Goal: Task Accomplishment & Management: Use online tool/utility

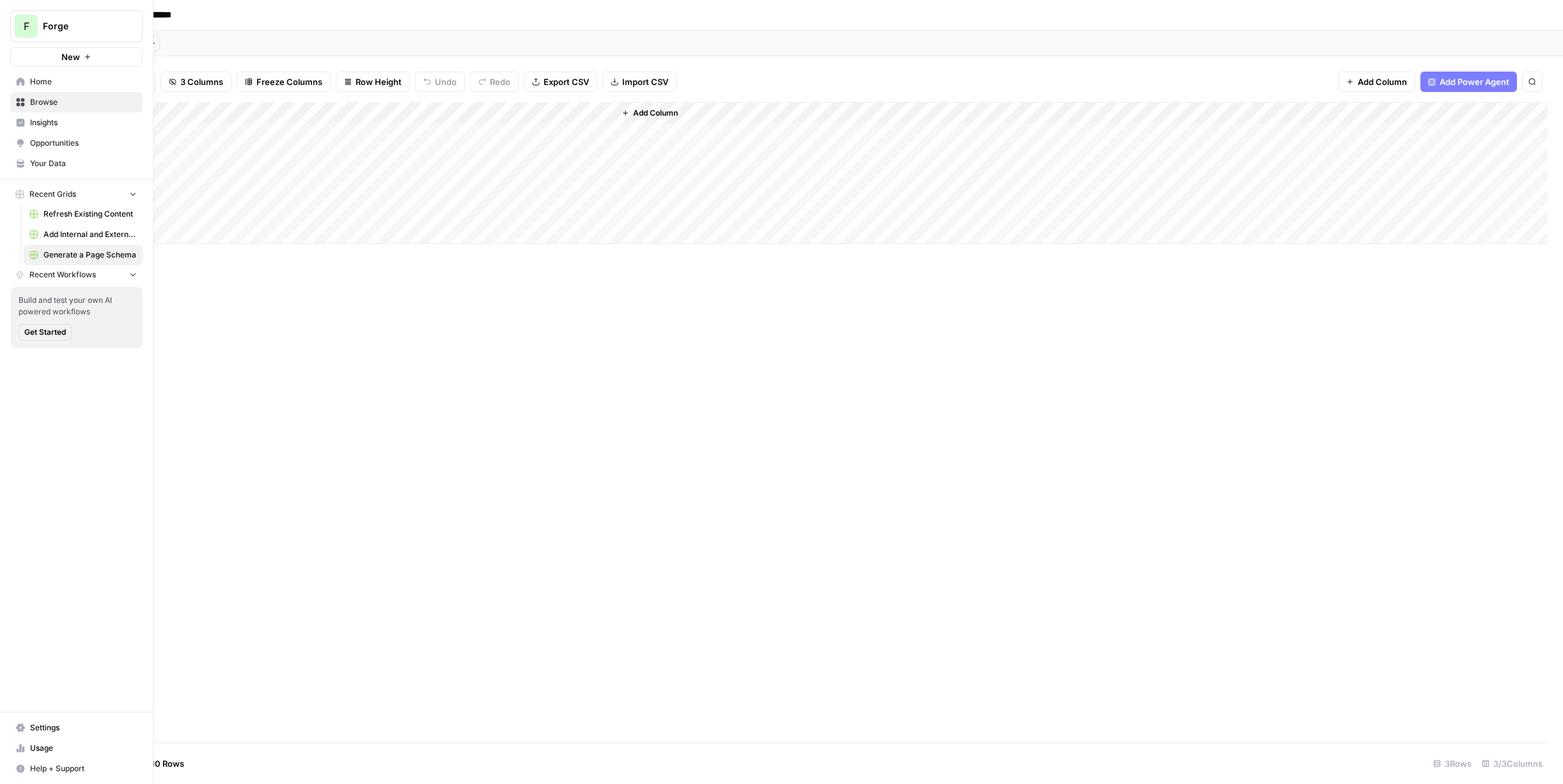
click at [47, 155] on link "Your Data" at bounding box center [77, 164] width 133 height 21
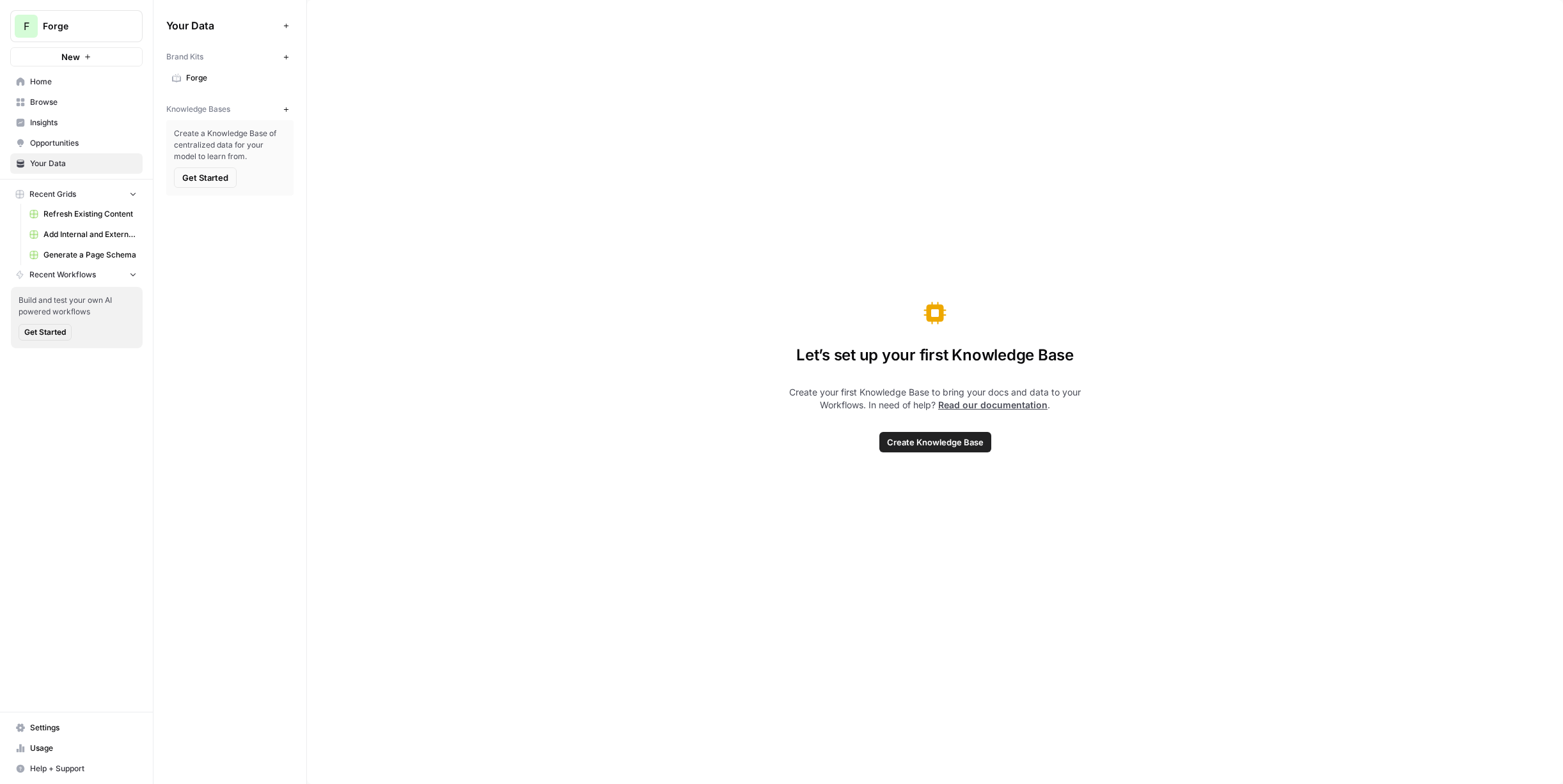
click at [48, 121] on span "Insights" at bounding box center [83, 123] width 107 height 11
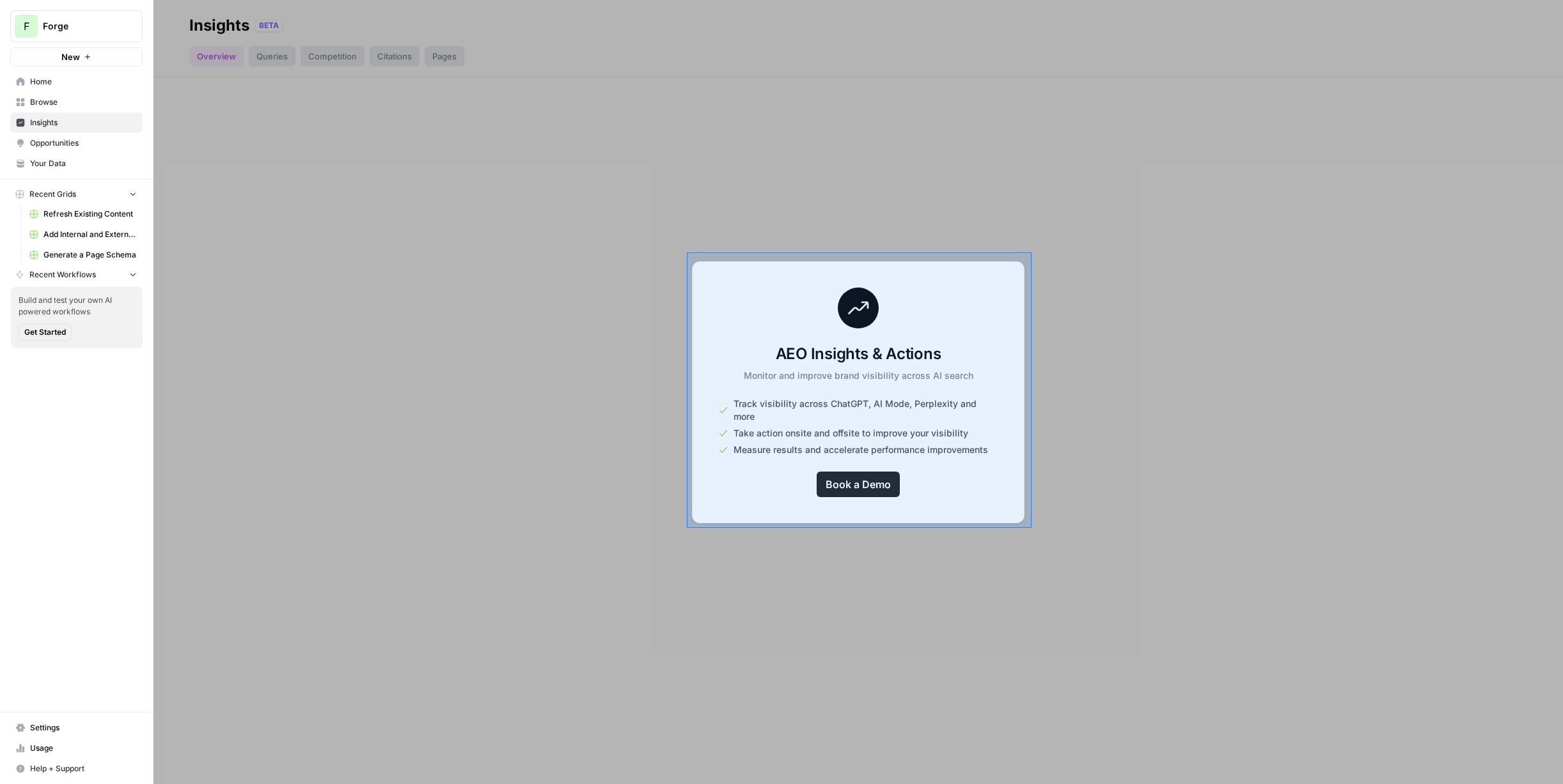
drag, startPoint x: 687, startPoint y: 253, endPoint x: 1032, endPoint y: 528, distance: 441.2
click at [1032, 528] on div at bounding box center [782, 392] width 1563 height 784
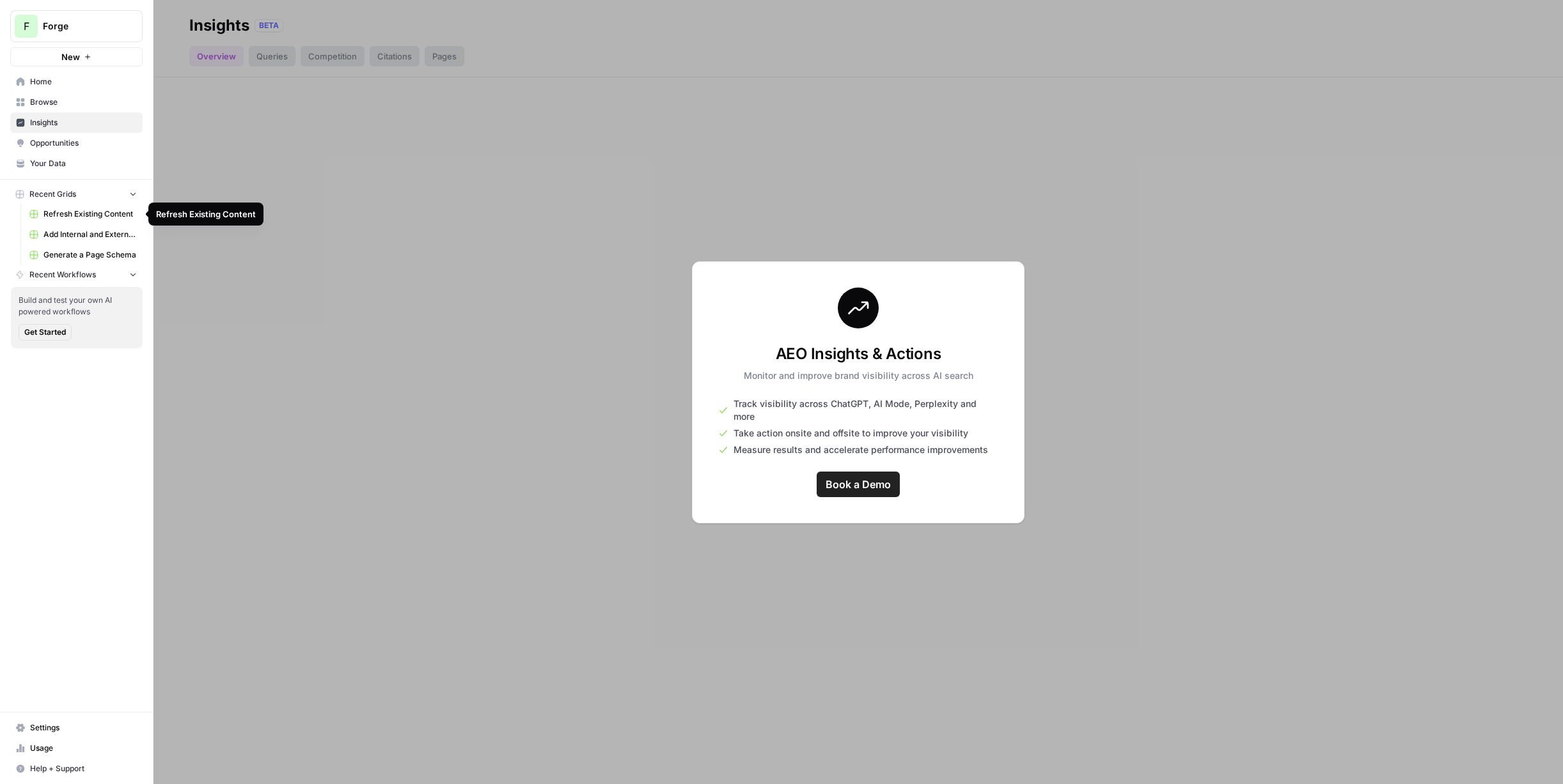
click at [72, 216] on span "Refresh Existing Content" at bounding box center [90, 214] width 94 height 11
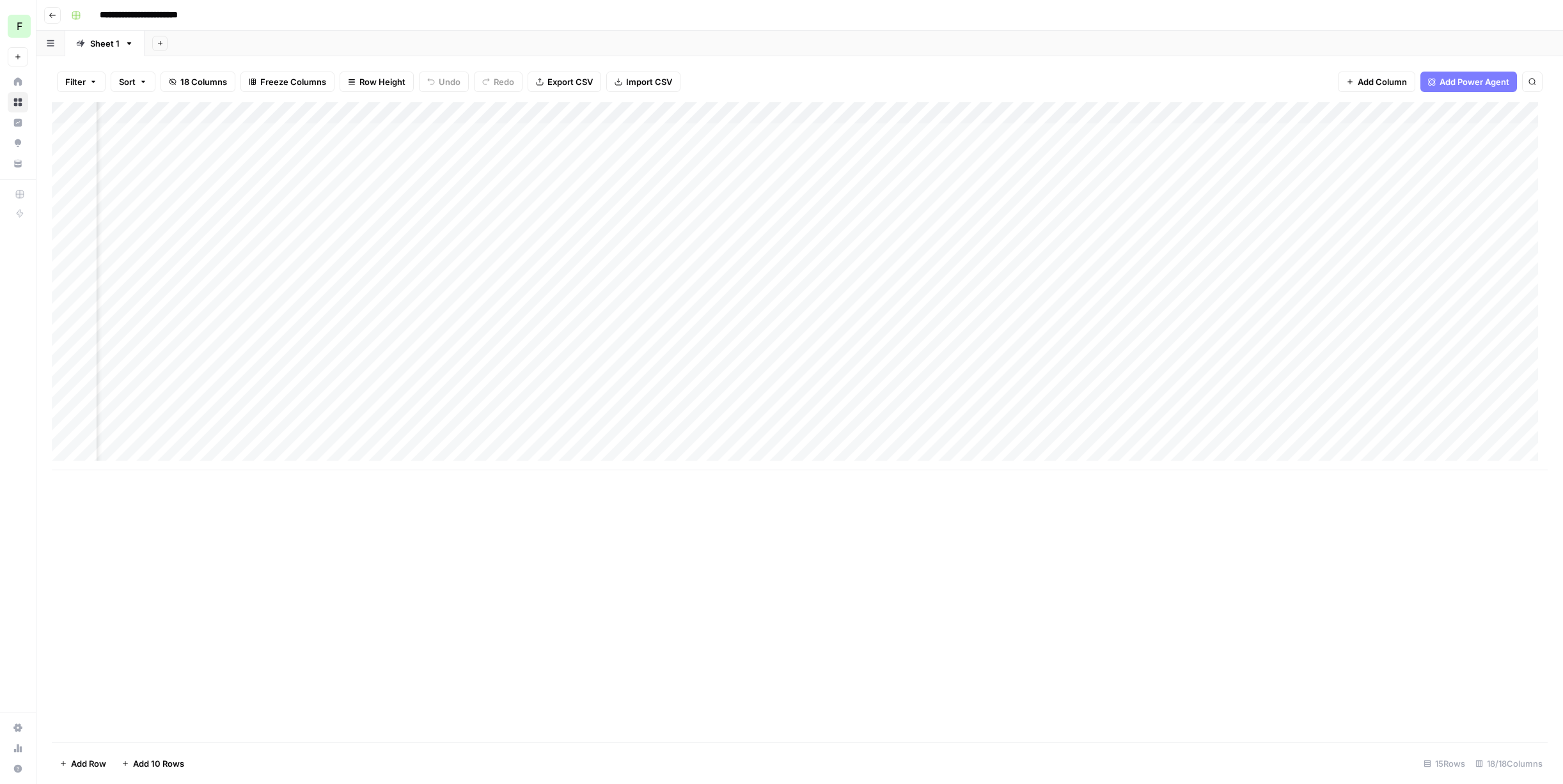
scroll to position [0, 1482]
click at [702, 134] on div "Add Column" at bounding box center [799, 286] width 1496 height 368
click at [725, 131] on div "Add Column" at bounding box center [799, 286] width 1496 height 368
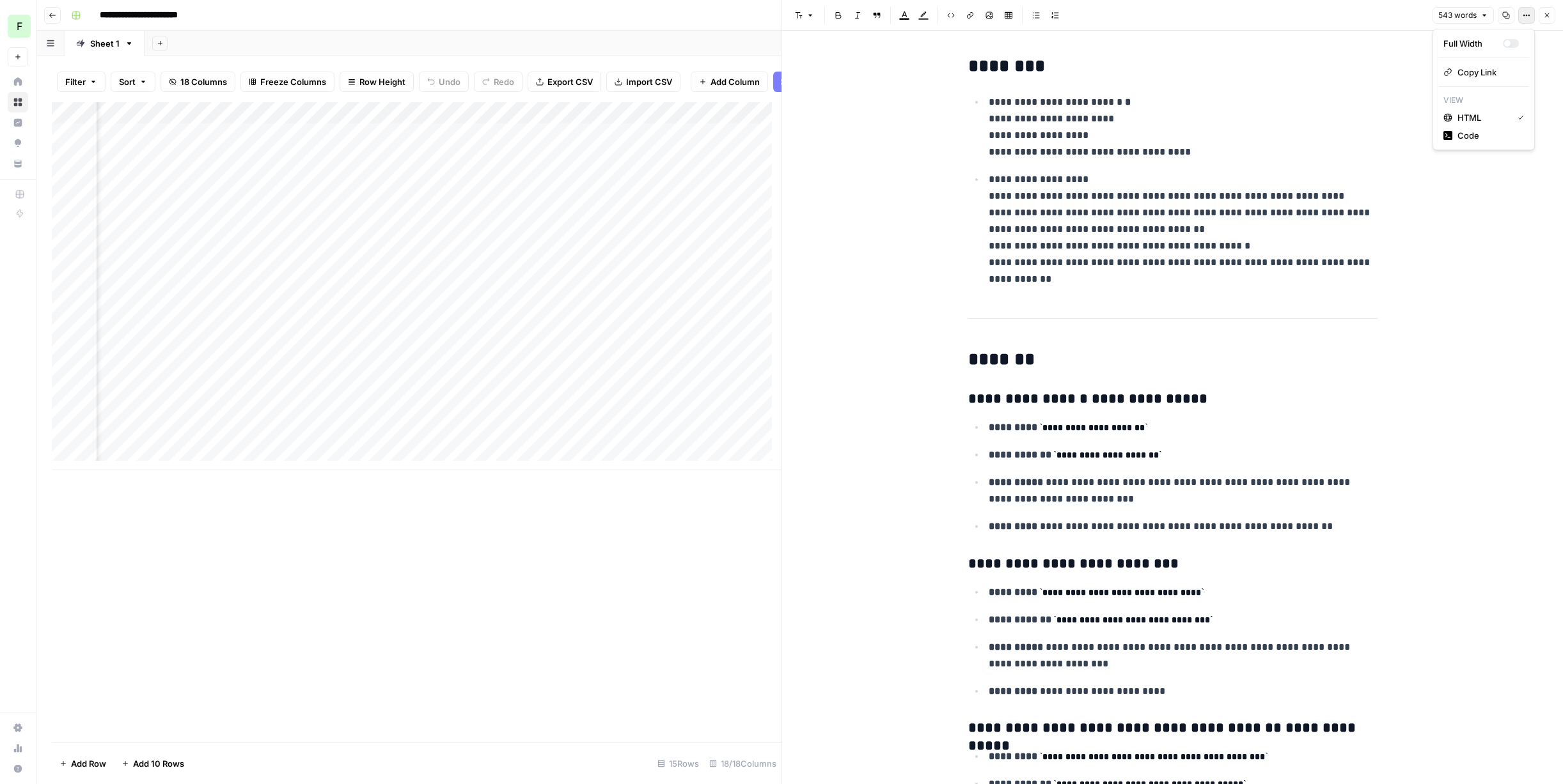
click at [1529, 17] on icon "button" at bounding box center [1526, 15] width 8 height 8
click at [1464, 15] on span "543 words" at bounding box center [1457, 15] width 39 height 11
click at [1545, 17] on icon "button" at bounding box center [1547, 15] width 5 height 5
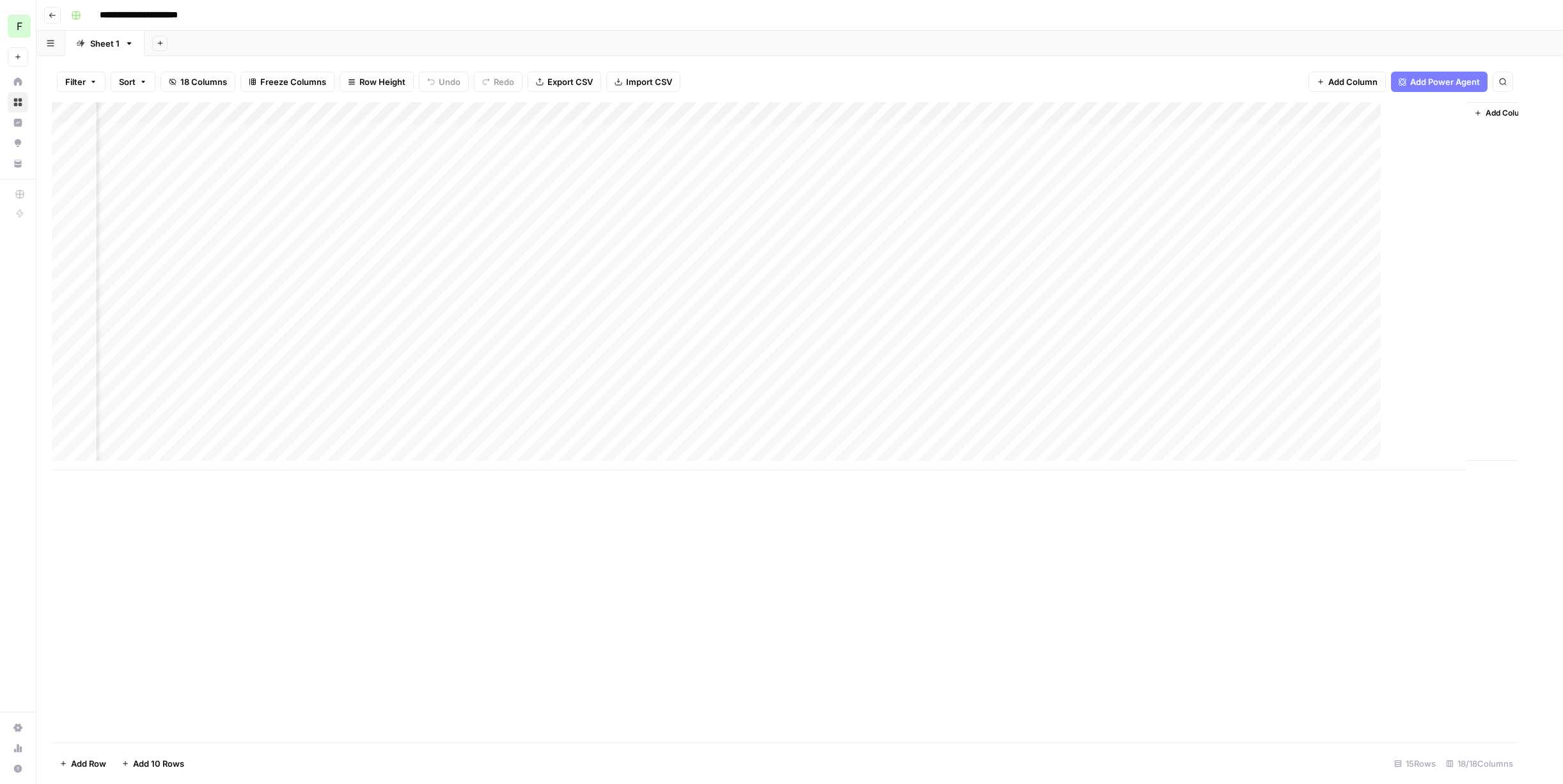
scroll to position [0, 1467]
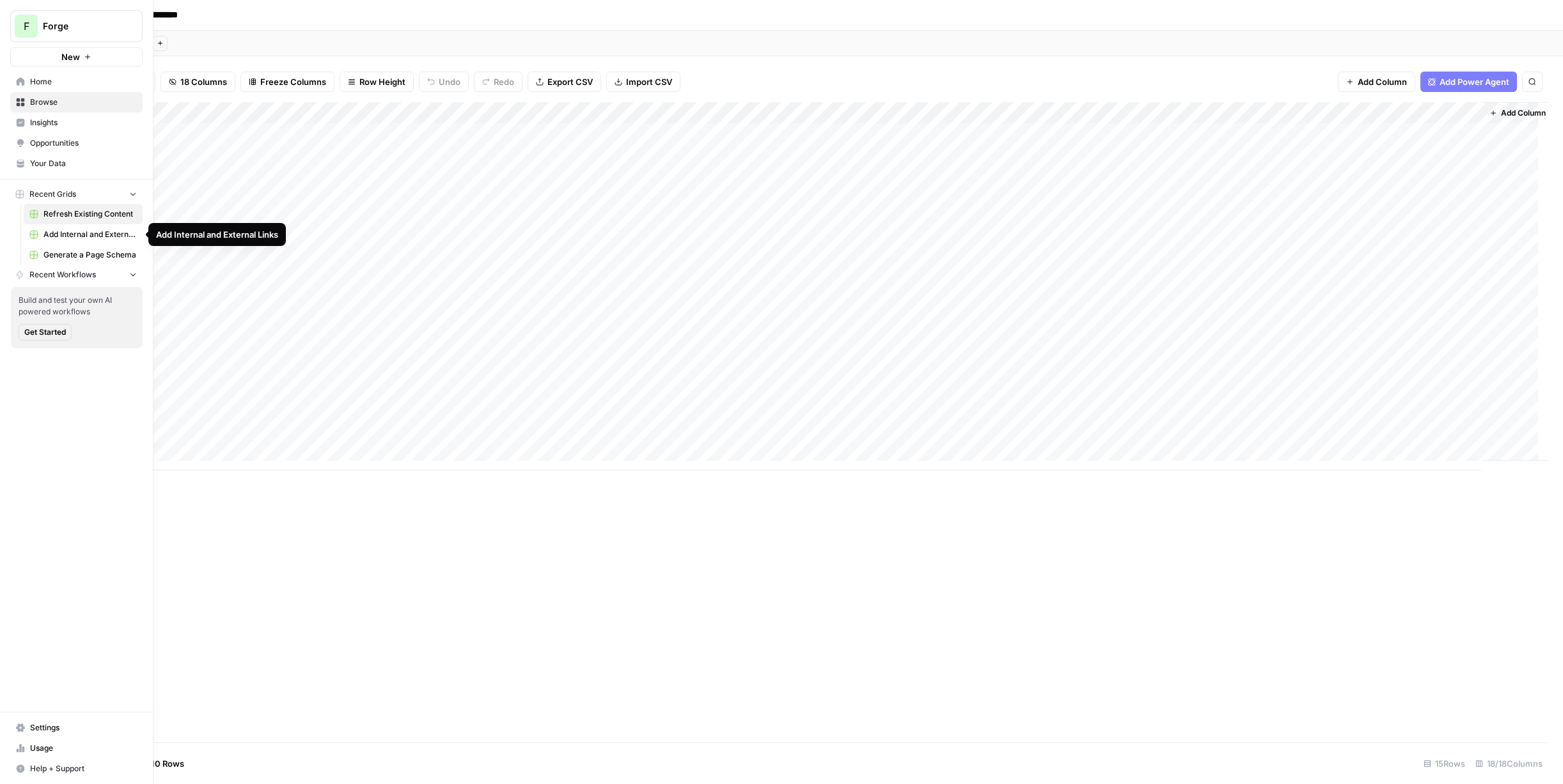
click at [72, 276] on span "Recent Workflows" at bounding box center [63, 275] width 66 height 11
click at [58, 195] on span "Recent Grids" at bounding box center [52, 194] width 46 height 11
click at [52, 81] on span "Home" at bounding box center [83, 81] width 107 height 11
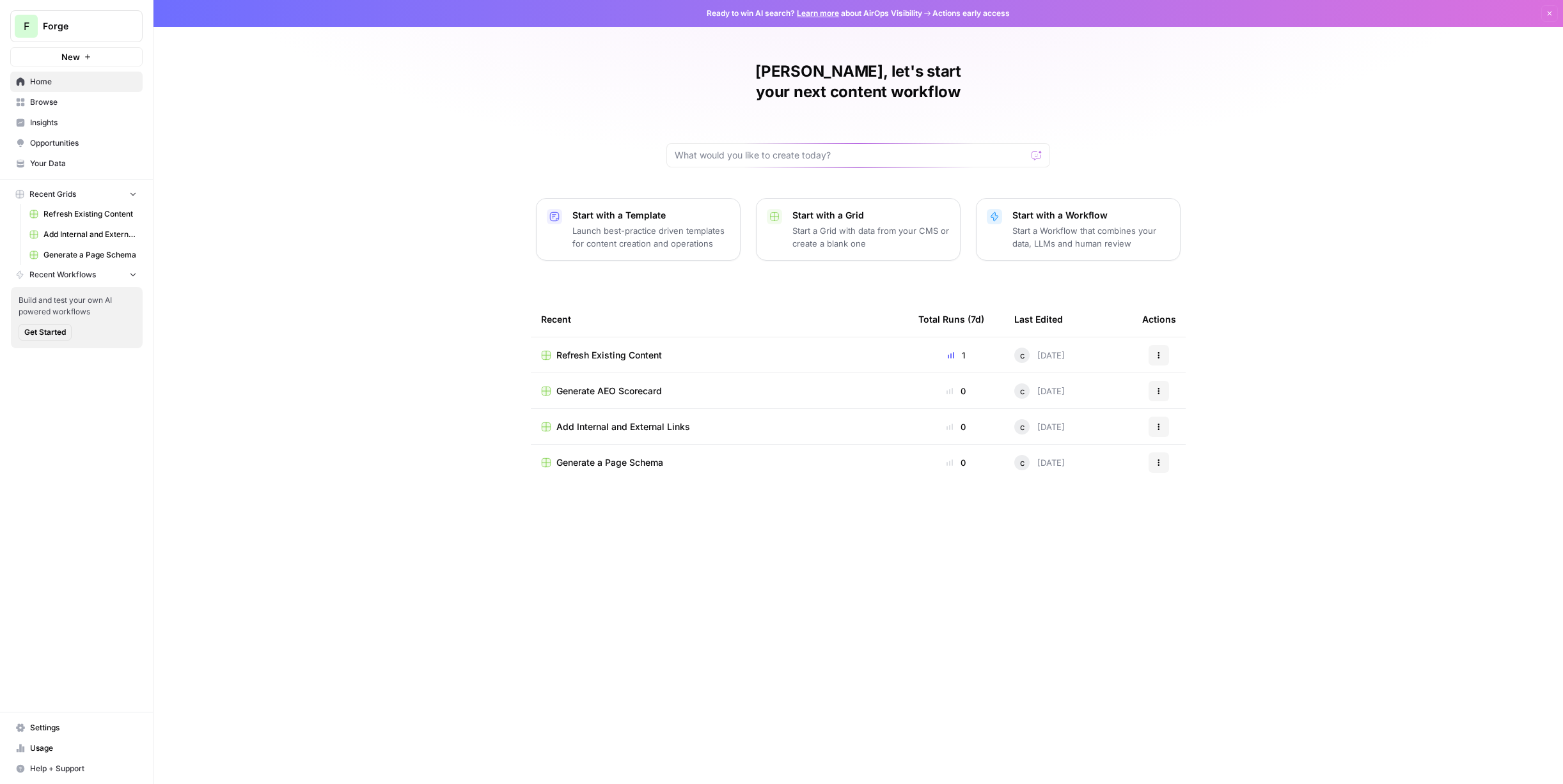
click at [602, 384] on span "Generate AEO Scorecard" at bounding box center [608, 391] width 105 height 13
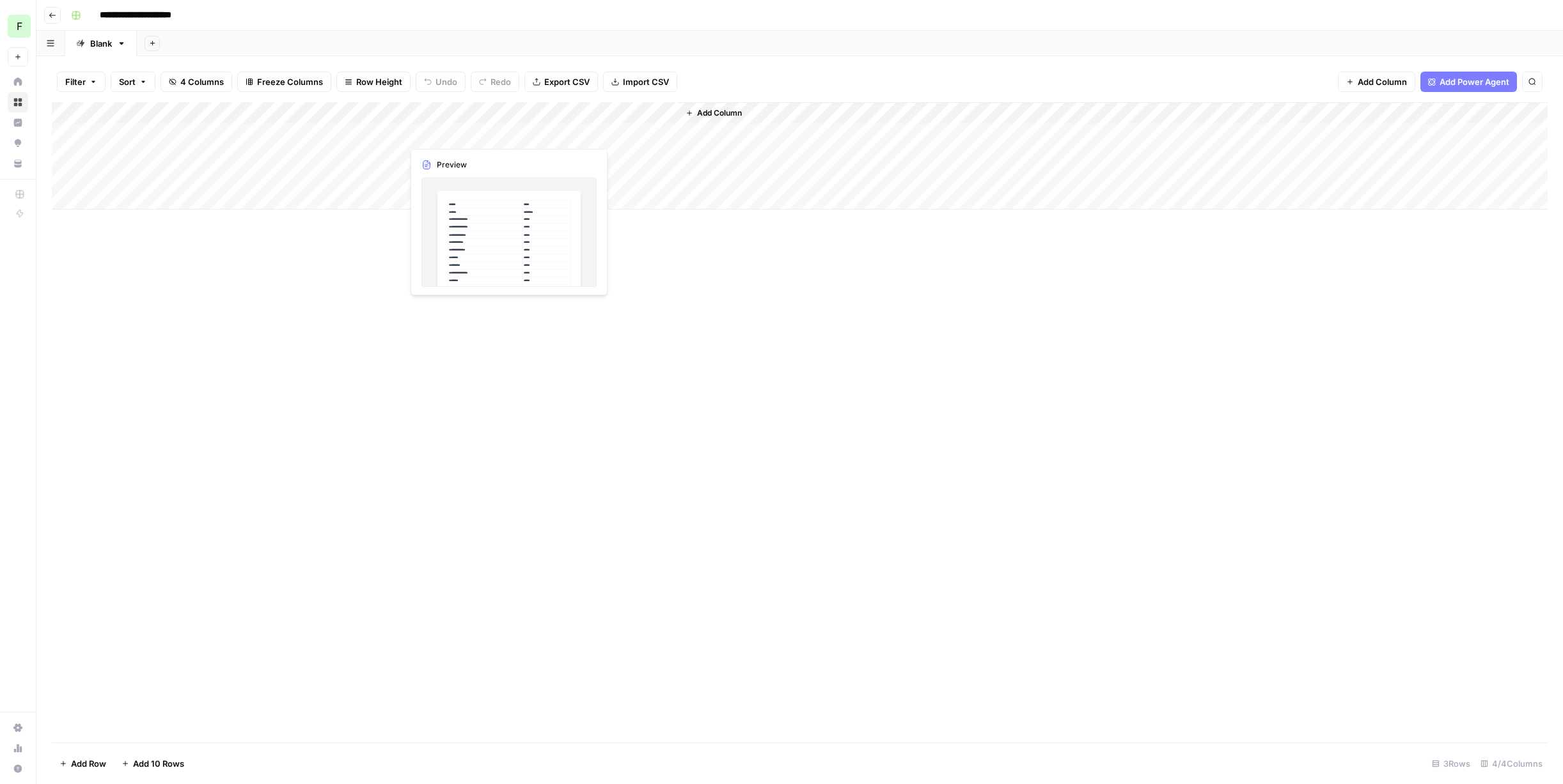
click at [466, 133] on div "Add Column" at bounding box center [799, 155] width 1496 height 107
click at [506, 133] on div "Add Column" at bounding box center [799, 155] width 1496 height 107
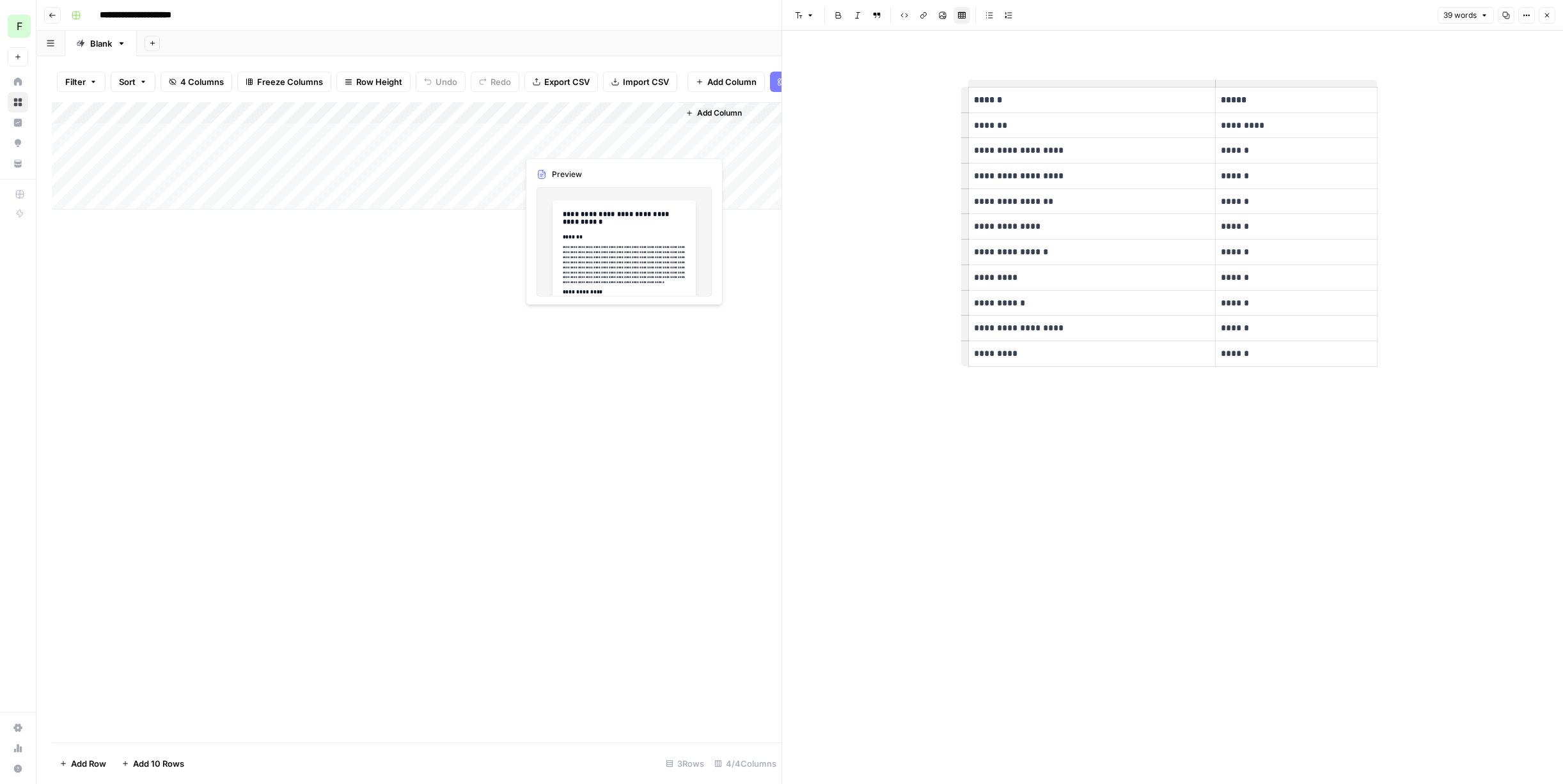
click at [595, 139] on div "Add Column" at bounding box center [417, 155] width 729 height 107
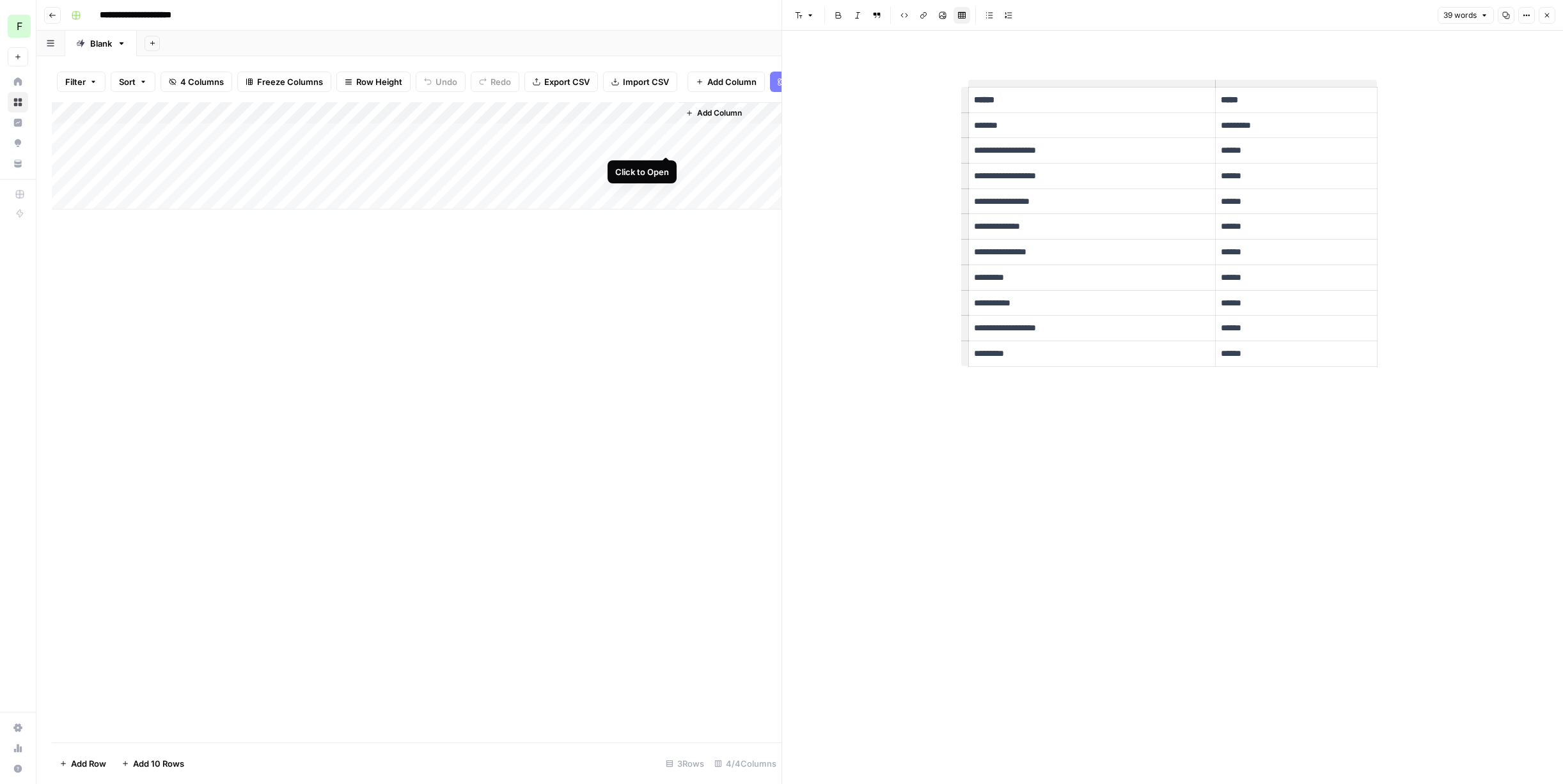
click at [671, 144] on div "Add Column" at bounding box center [417, 155] width 729 height 107
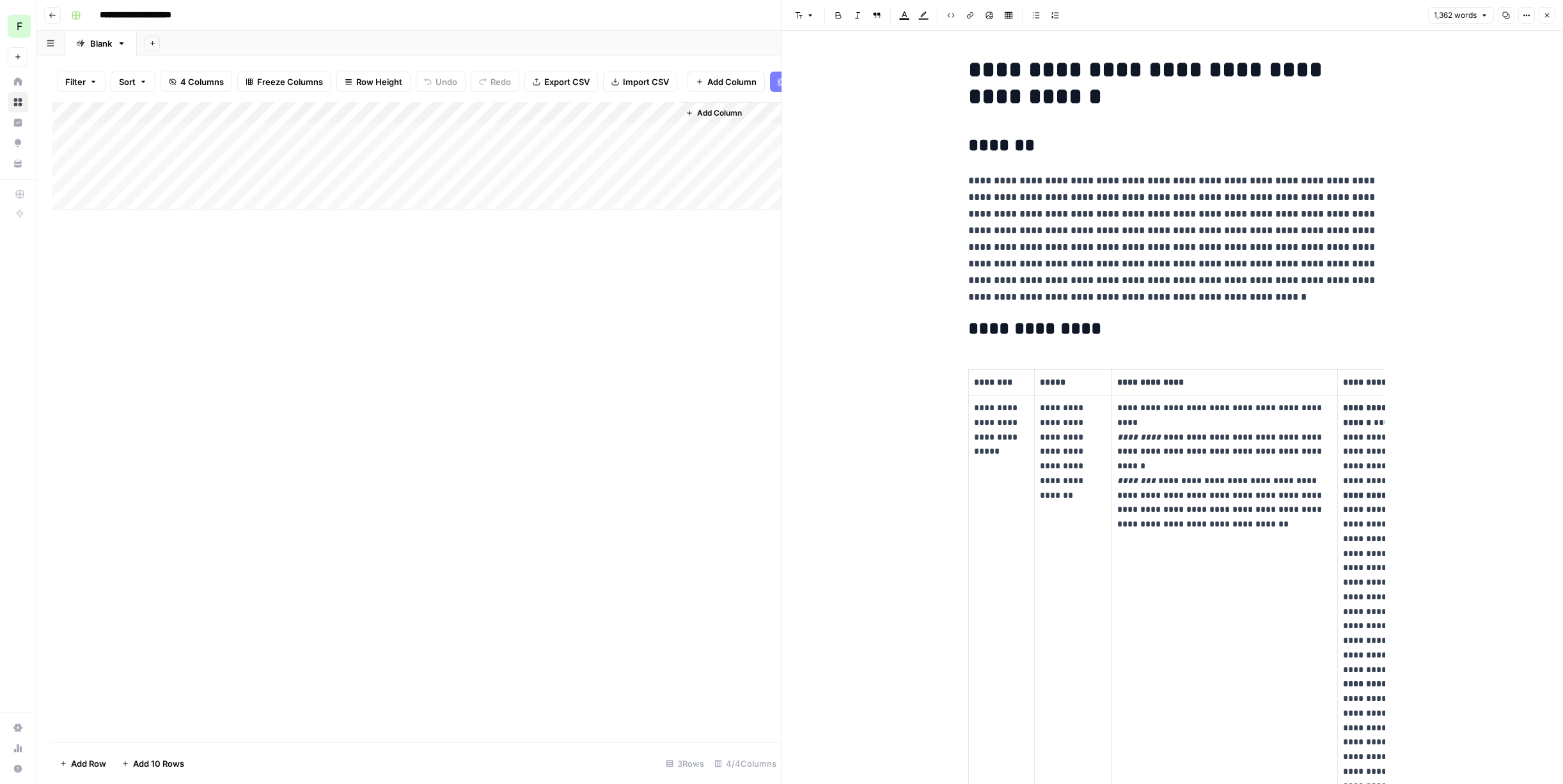
click at [1548, 17] on icon "button" at bounding box center [1547, 15] width 8 height 8
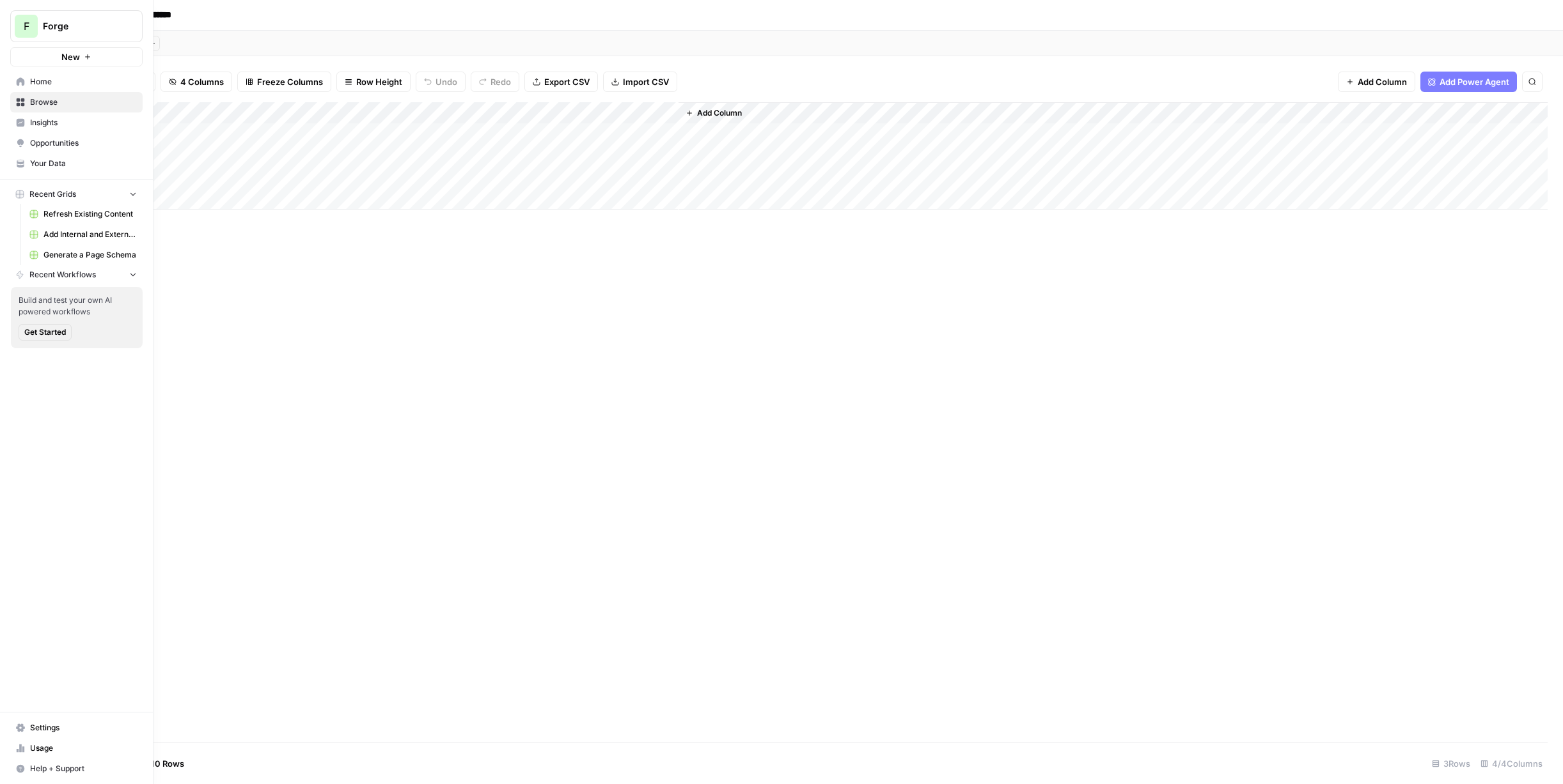
click at [46, 83] on span "Home" at bounding box center [83, 81] width 107 height 11
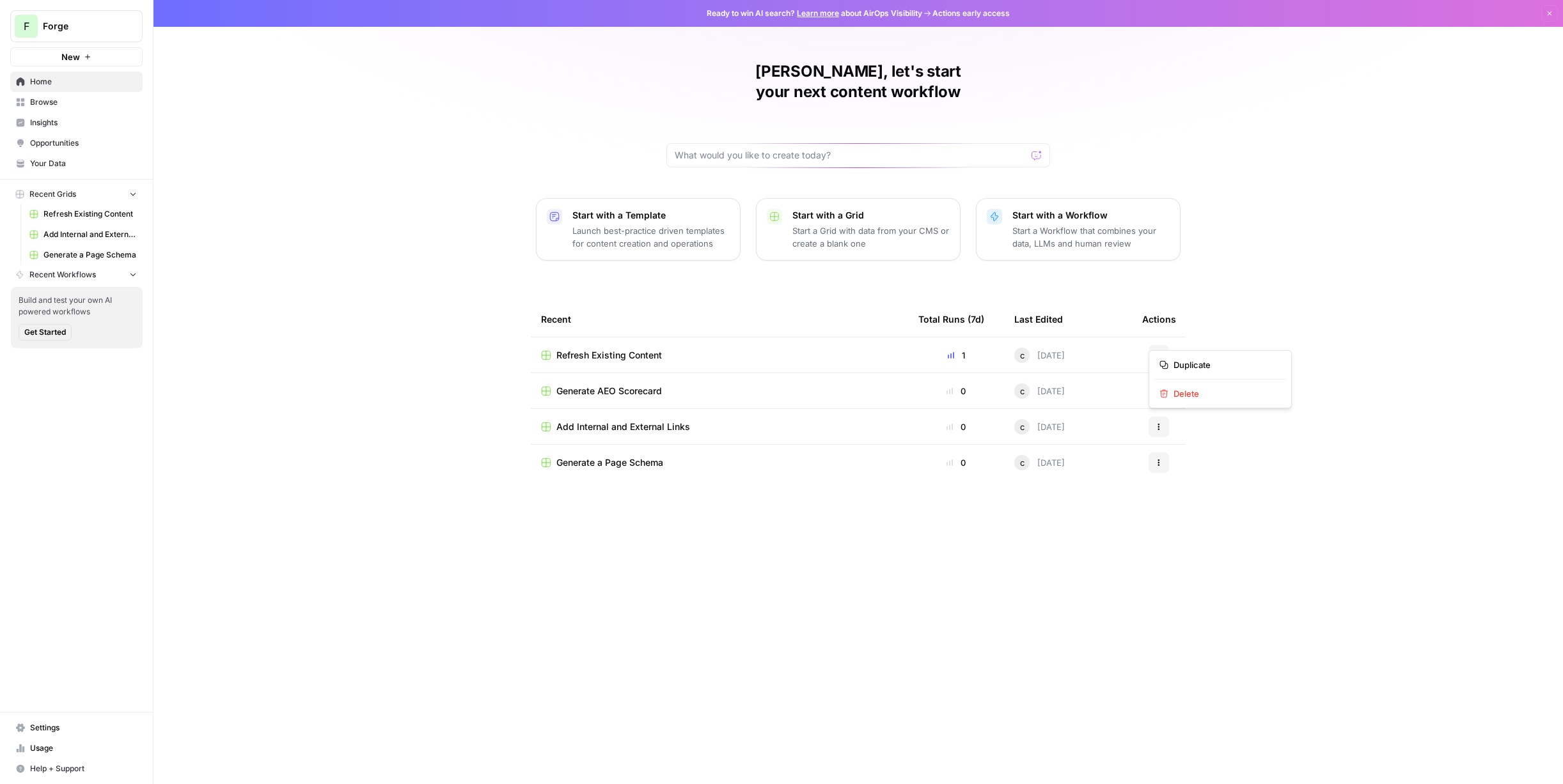
click at [1159, 352] on icon "button" at bounding box center [1159, 353] width 2 height 2
click at [1270, 308] on div "celine, let's start your next content workflow Start with a Template Launch bes…" at bounding box center [858, 392] width 1410 height 784
click at [34, 748] on span "Usage" at bounding box center [83, 748] width 107 height 11
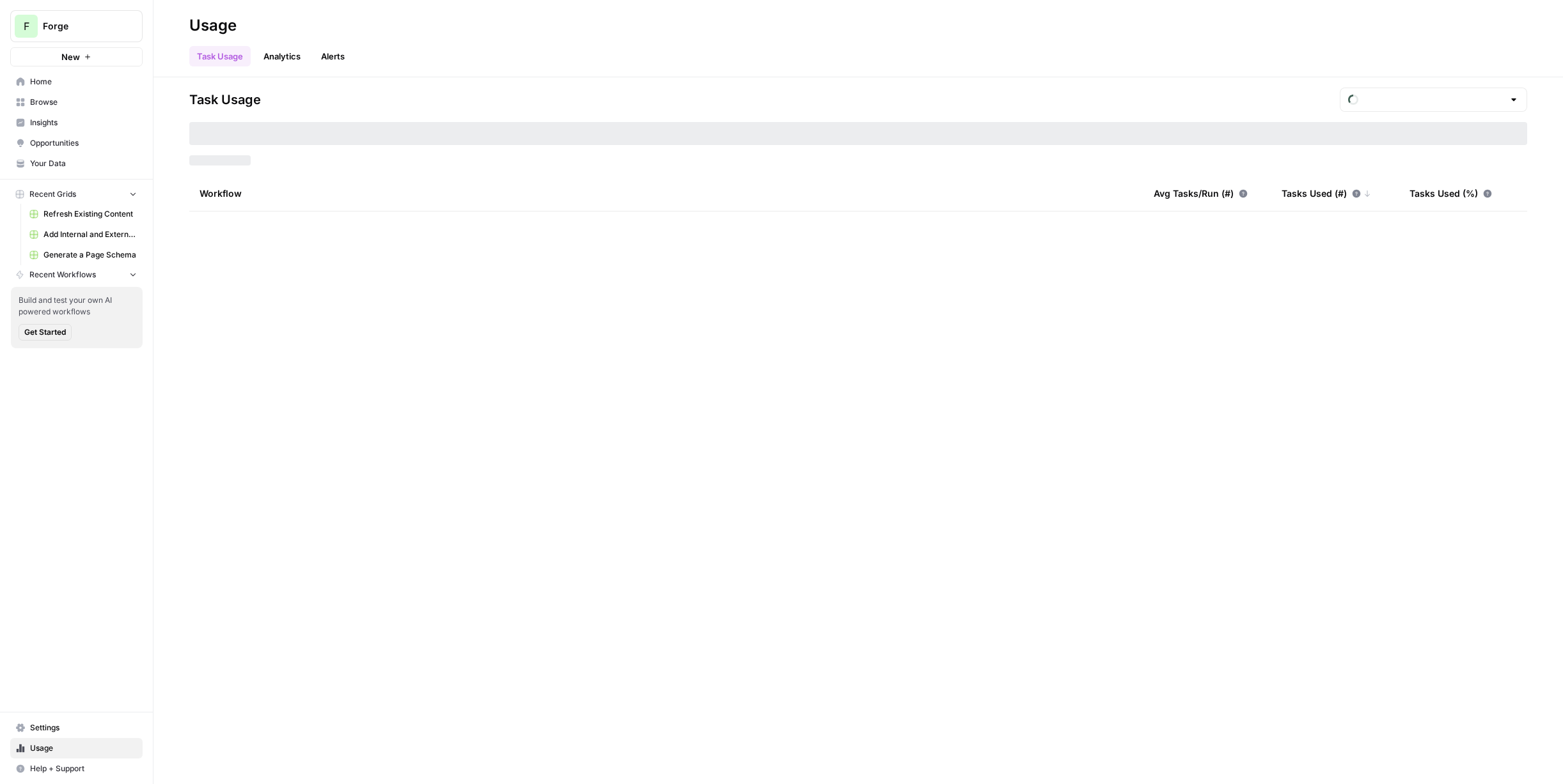
type input "September Included Tasks"
